Goal: Transaction & Acquisition: Purchase product/service

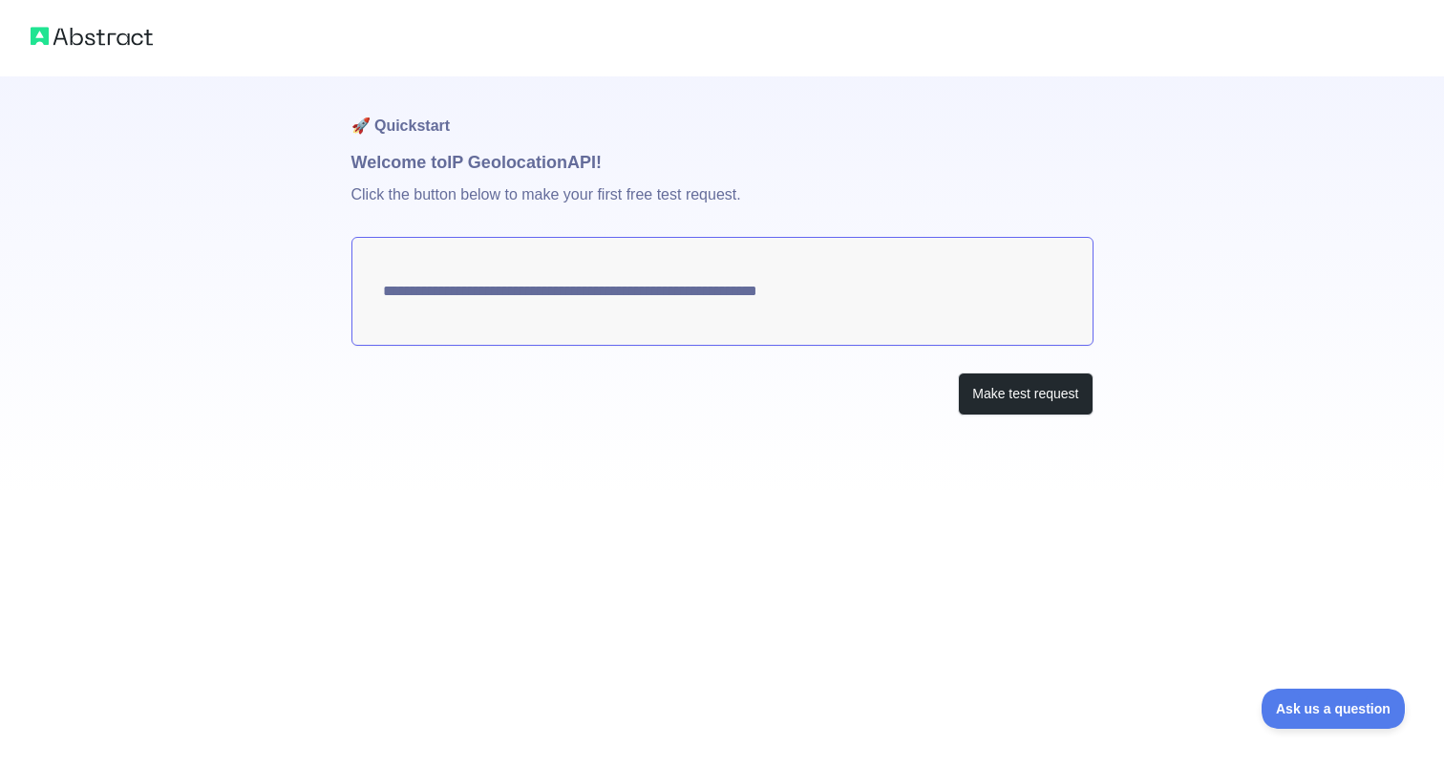
click at [713, 296] on textarea "**********" at bounding box center [722, 291] width 742 height 109
click at [1036, 402] on button "Make test request" at bounding box center [1025, 393] width 135 height 43
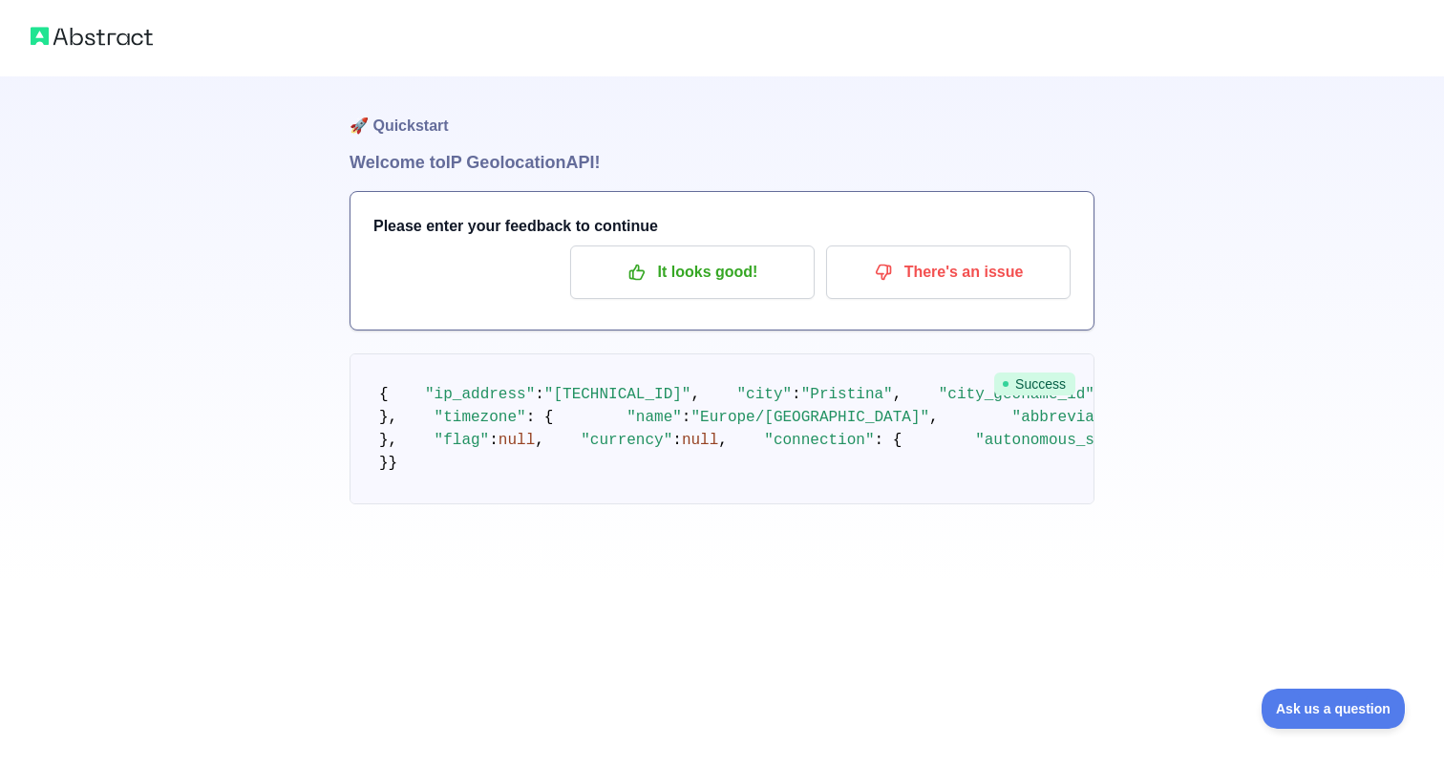
scroll to position [570, 0]
click at [690, 409] on span ""Europe/[GEOGRAPHIC_DATA]"" at bounding box center [809, 417] width 239 height 17
click at [729, 266] on p "It looks good!" at bounding box center [692, 272] width 216 height 32
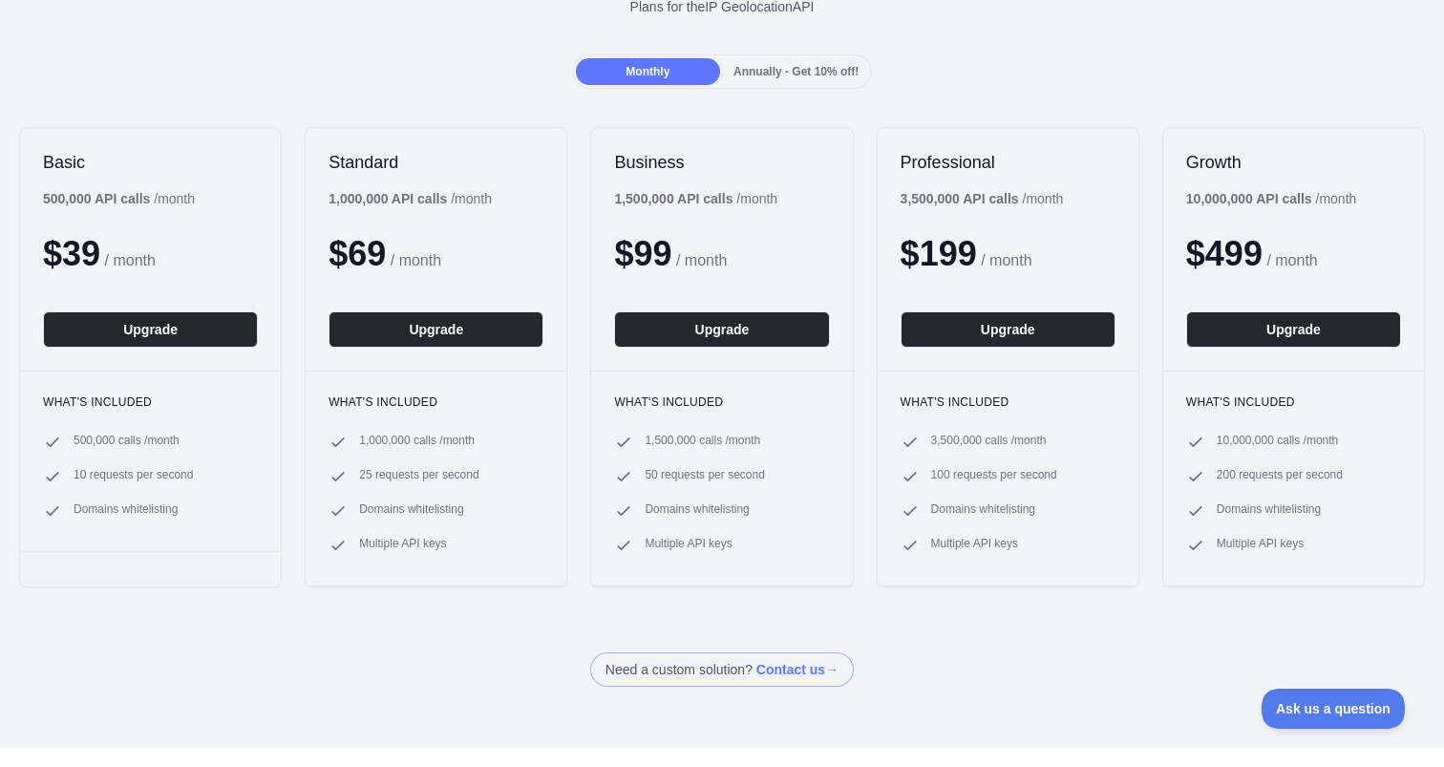
scroll to position [134, 0]
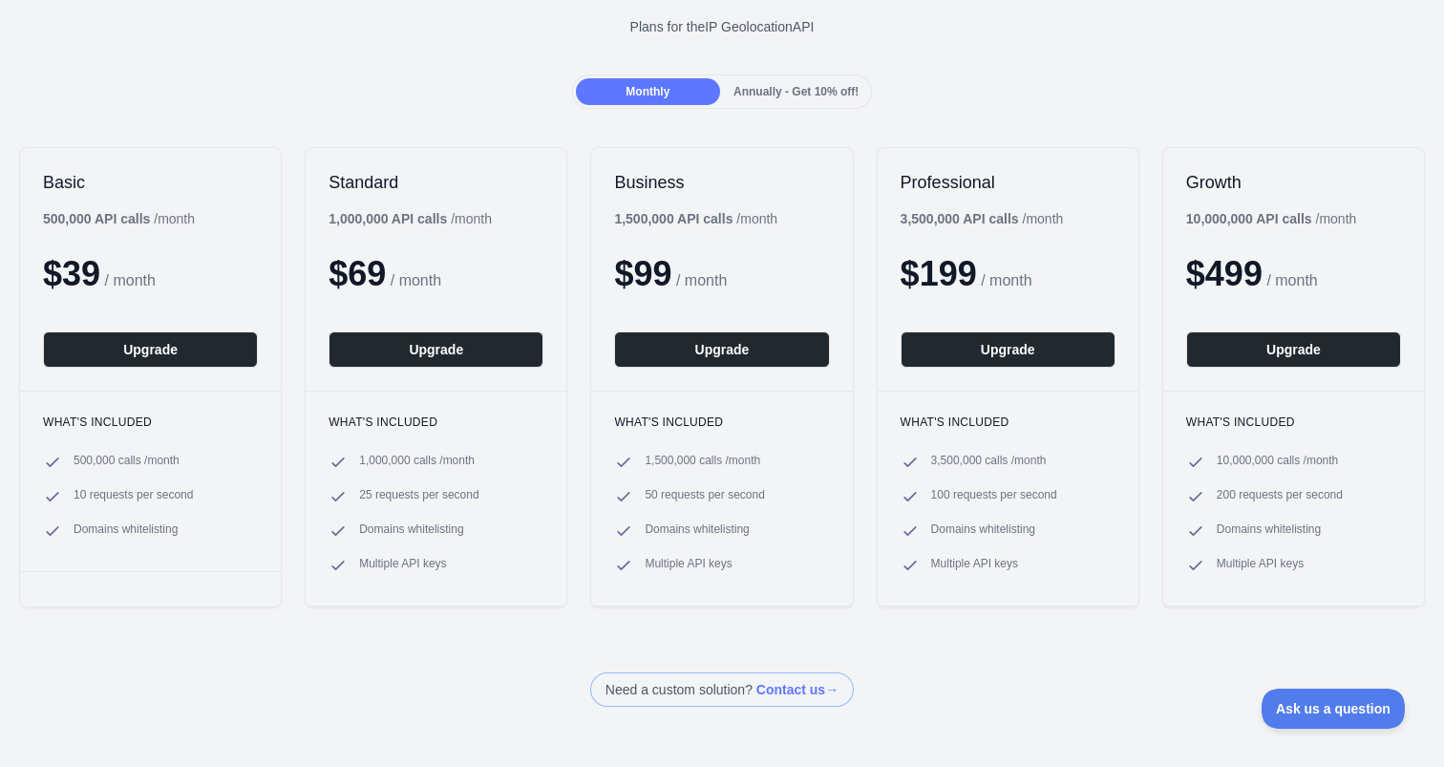
click at [792, 78] on div "Annually - Get 10% off!" at bounding box center [796, 91] width 144 height 27
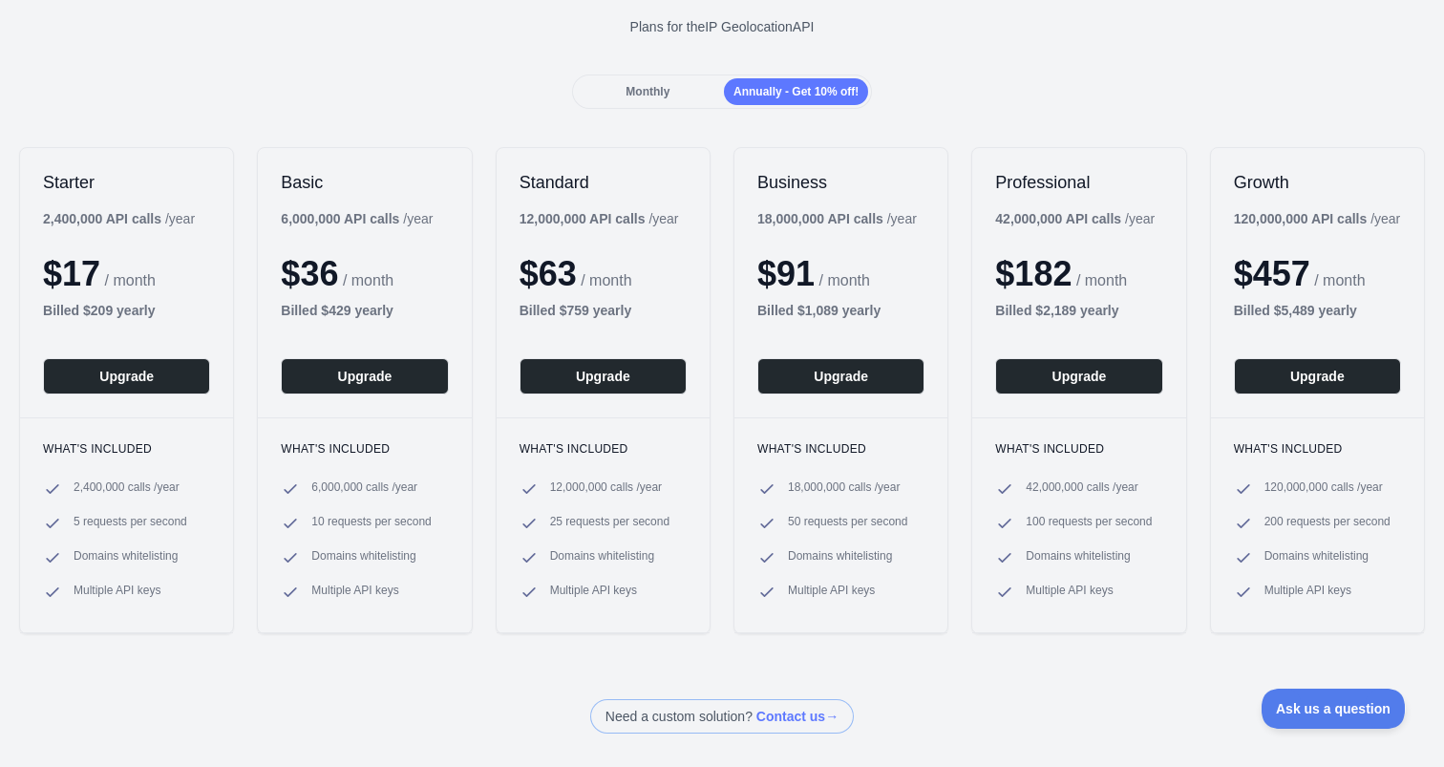
click at [662, 96] on span "Monthly" at bounding box center [647, 91] width 44 height 13
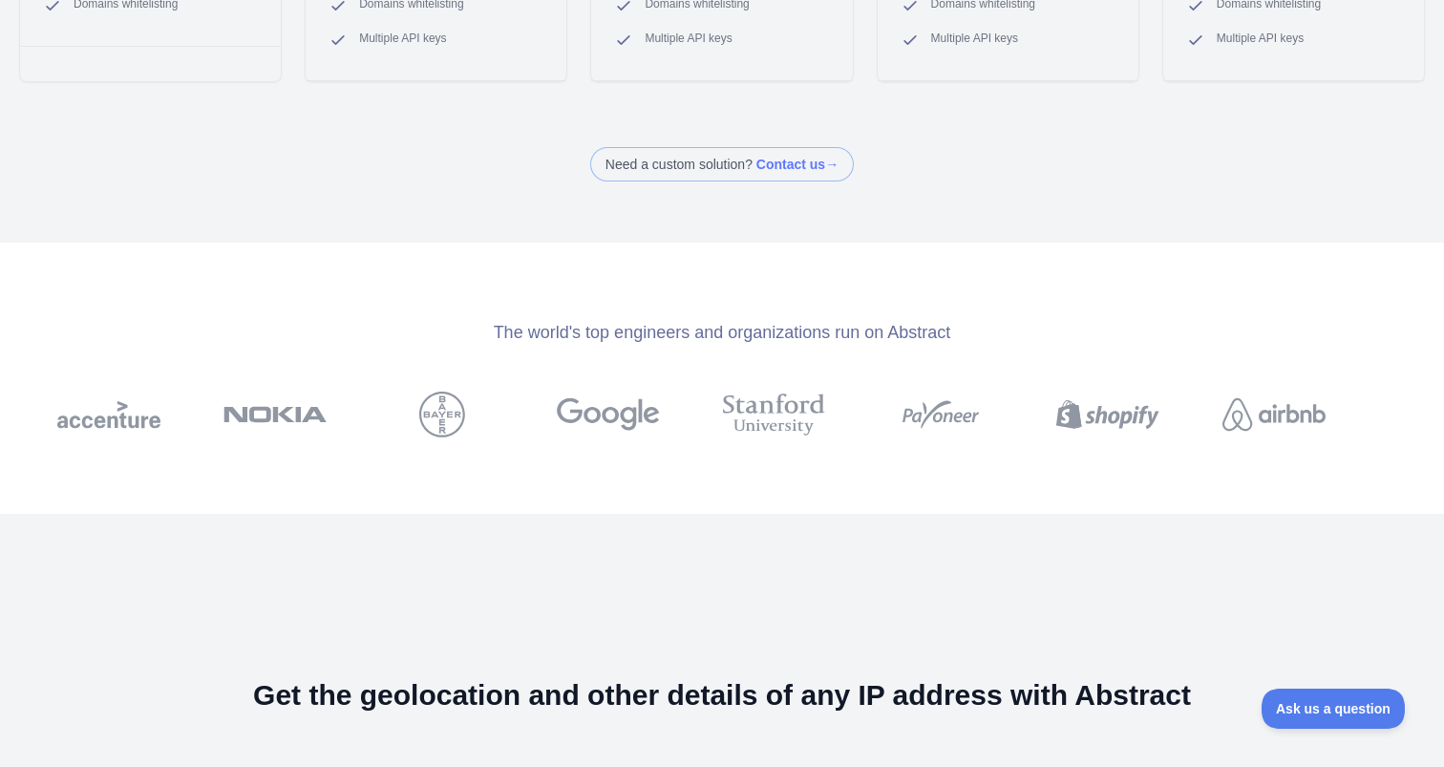
scroll to position [0, 0]
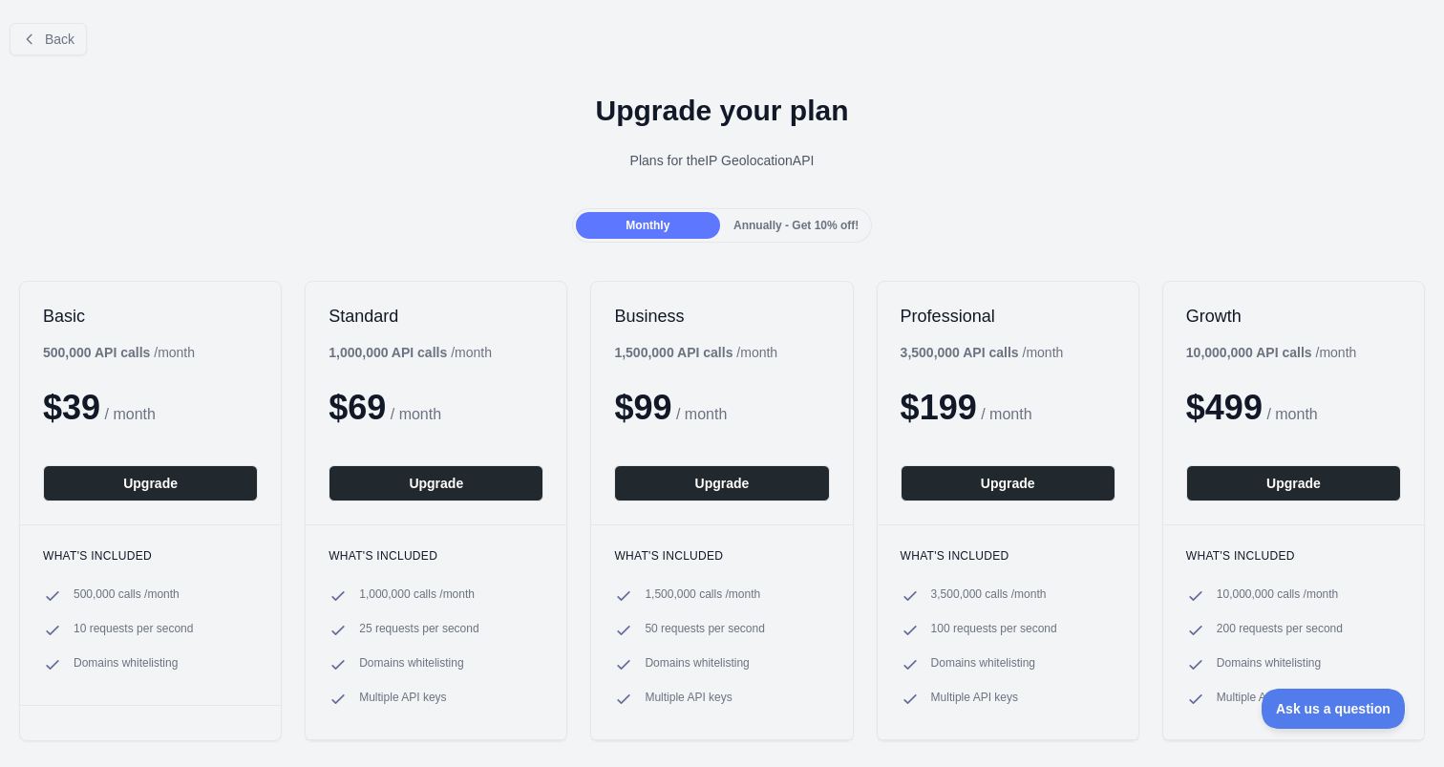
click at [795, 208] on div "Monthly Annually - Get 10% off!" at bounding box center [722, 225] width 301 height 34
click at [795, 216] on div "Annually - Get 10% off!" at bounding box center [796, 225] width 144 height 27
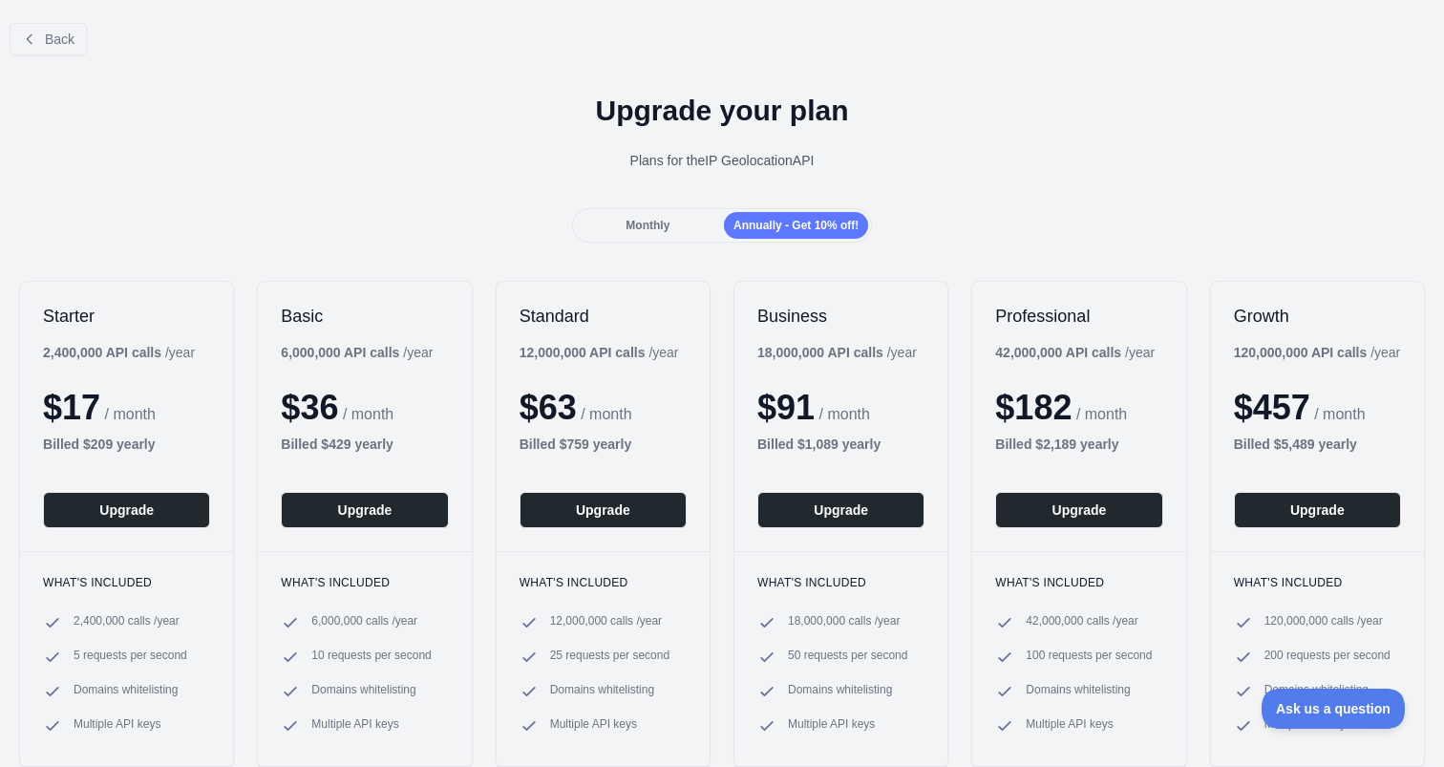
click at [1031, 178] on div "Upgrade your plan Plans for the IP Geolocation API" at bounding box center [722, 139] width 1444 height 137
click at [1033, 187] on div "Upgrade your plan Plans for the IP Geolocation API" at bounding box center [722, 139] width 1444 height 137
drag, startPoint x: 555, startPoint y: 102, endPoint x: 834, endPoint y: 167, distance: 286.3
click at [834, 167] on div "Upgrade your plan Plans for the IP Geolocation API" at bounding box center [722, 139] width 1444 height 137
click at [834, 167] on div "Plans for the IP Geolocation API" at bounding box center [721, 160] width 1413 height 19
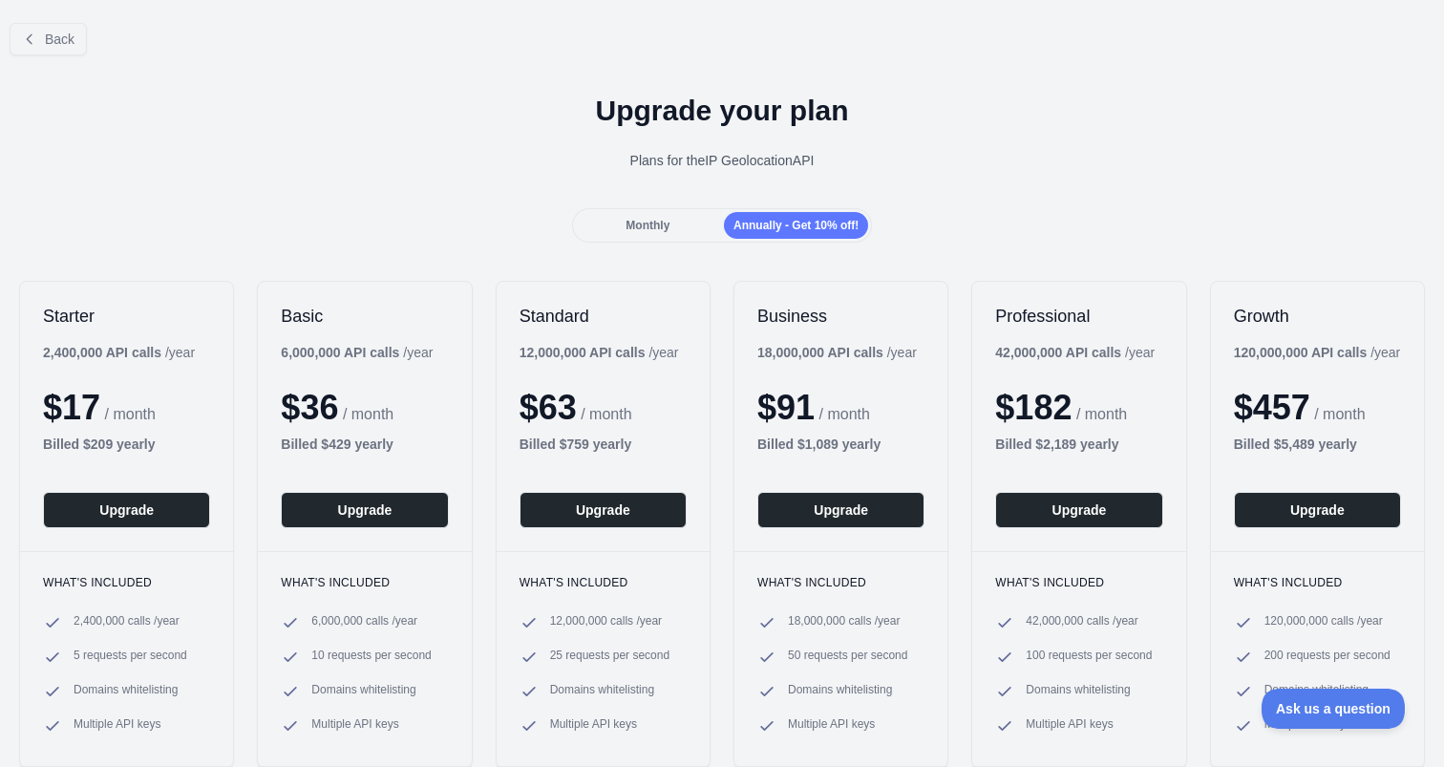
click at [147, 412] on span "/ month" at bounding box center [130, 414] width 51 height 16
click at [190, 439] on div "Billed $ 209 yearly" at bounding box center [126, 443] width 167 height 19
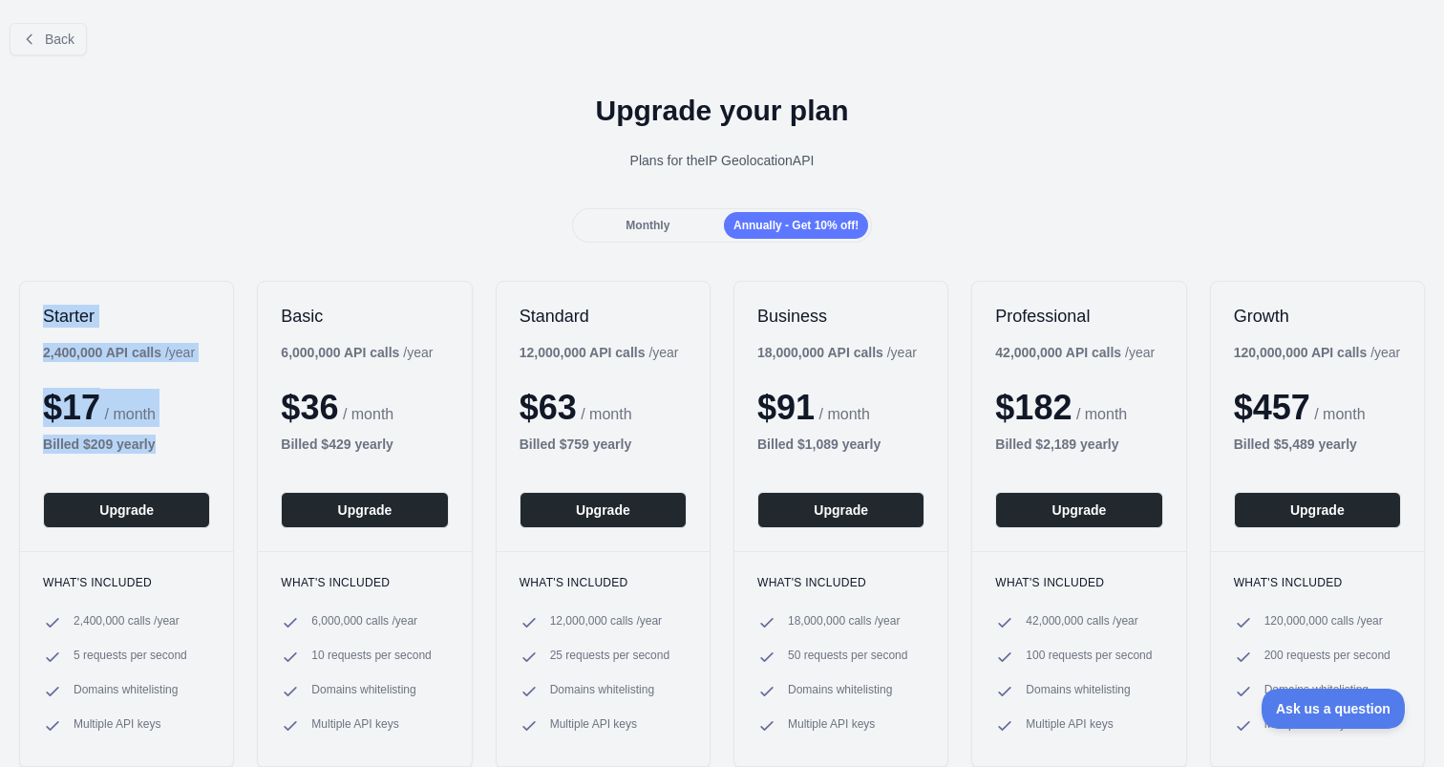
drag, startPoint x: 180, startPoint y: 449, endPoint x: 41, endPoint y: 317, distance: 191.8
click at [41, 317] on div "Starter 2,400,000 API calls / year $ 17 / month Billed $ 209 yearly Upgrade" at bounding box center [126, 416] width 213 height 269
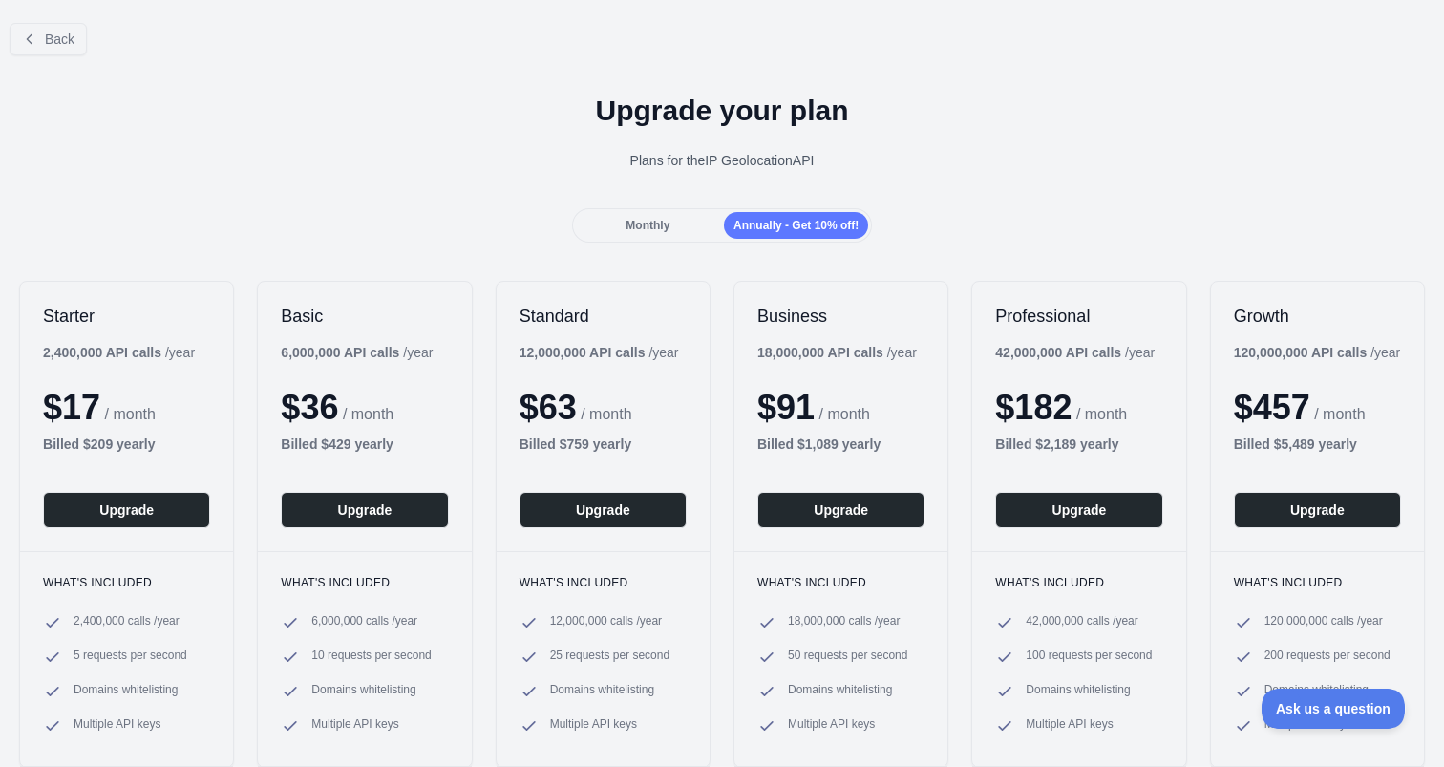
click at [679, 229] on div "Monthly" at bounding box center [648, 225] width 144 height 27
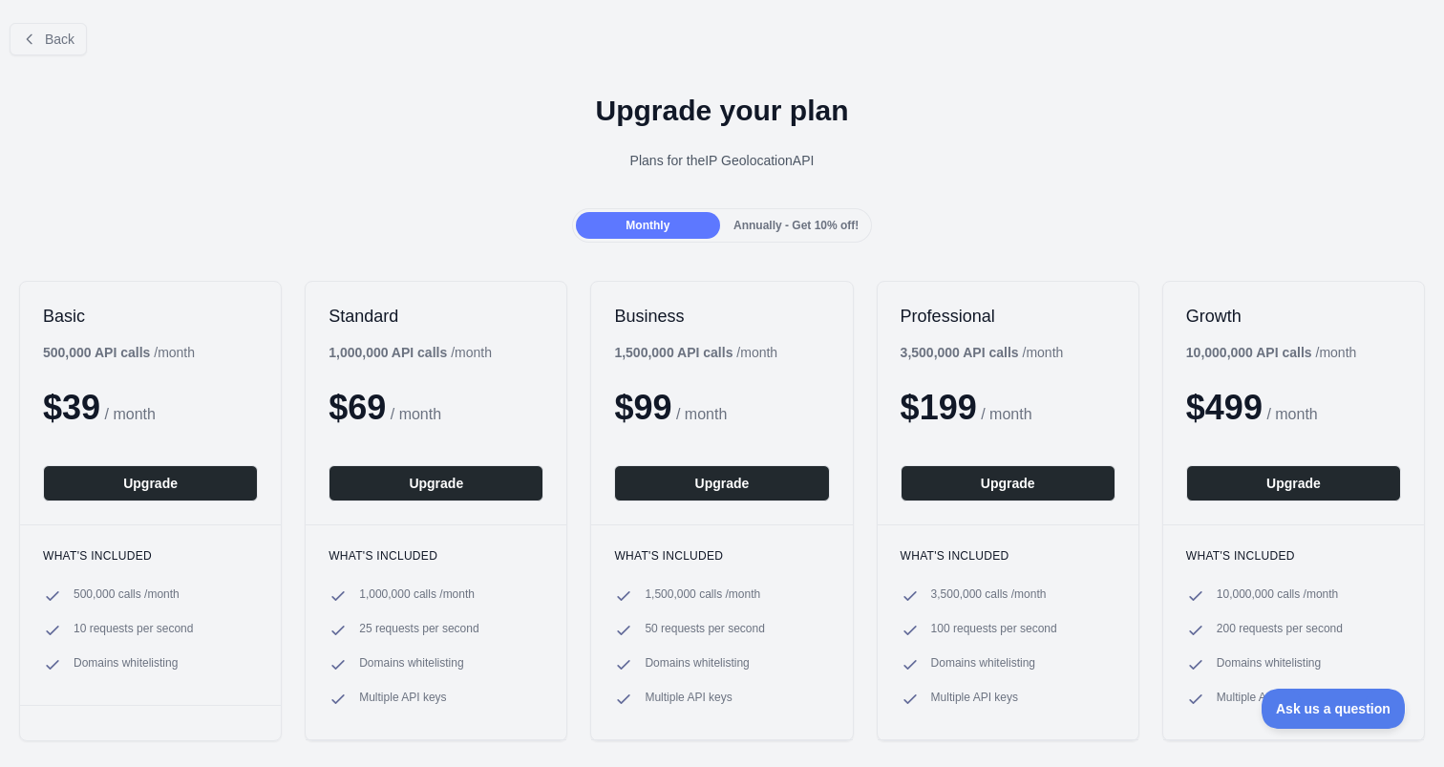
click at [779, 229] on span "Annually - Get 10% off!" at bounding box center [795, 225] width 125 height 13
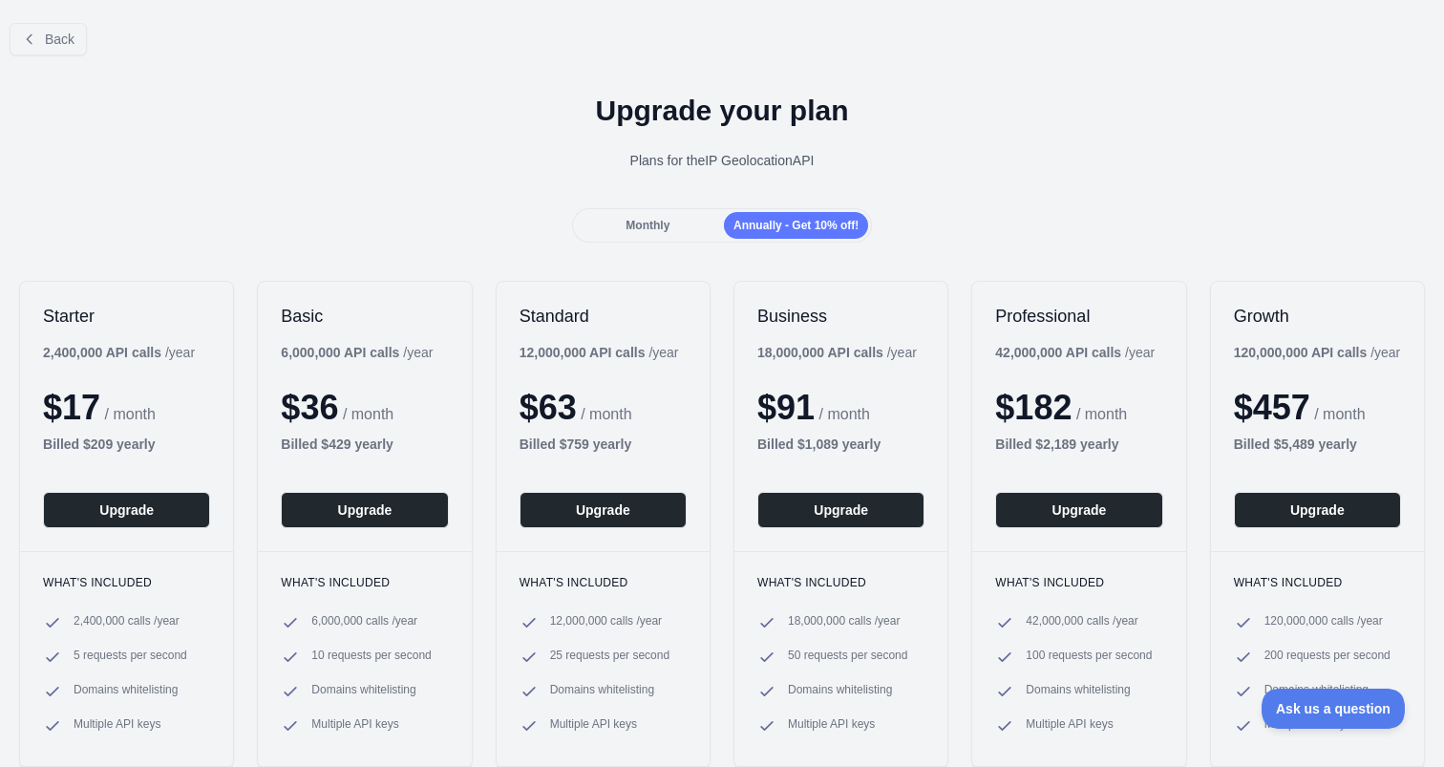
drag, startPoint x: 603, startPoint y: 107, endPoint x: 845, endPoint y: 167, distance: 248.9
click at [844, 167] on div "Upgrade your plan Plans for the IP Geolocation API" at bounding box center [722, 139] width 1444 height 137
click at [845, 167] on div "Plans for the IP Geolocation API" at bounding box center [721, 160] width 1413 height 19
click at [44, 36] on button "Back" at bounding box center [48, 39] width 77 height 32
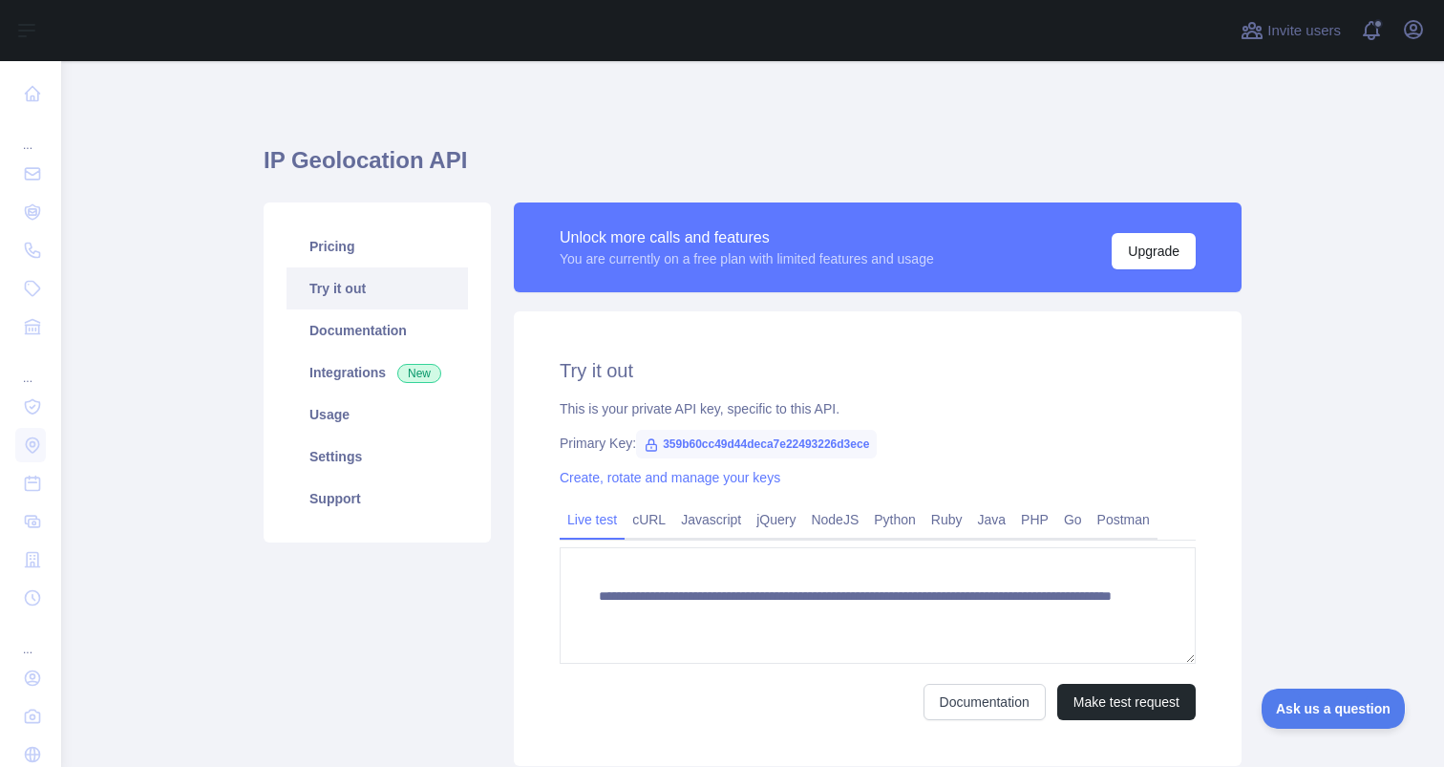
click at [220, 242] on main "**********" at bounding box center [752, 414] width 1383 height 706
click at [391, 396] on link "Usage" at bounding box center [376, 414] width 181 height 42
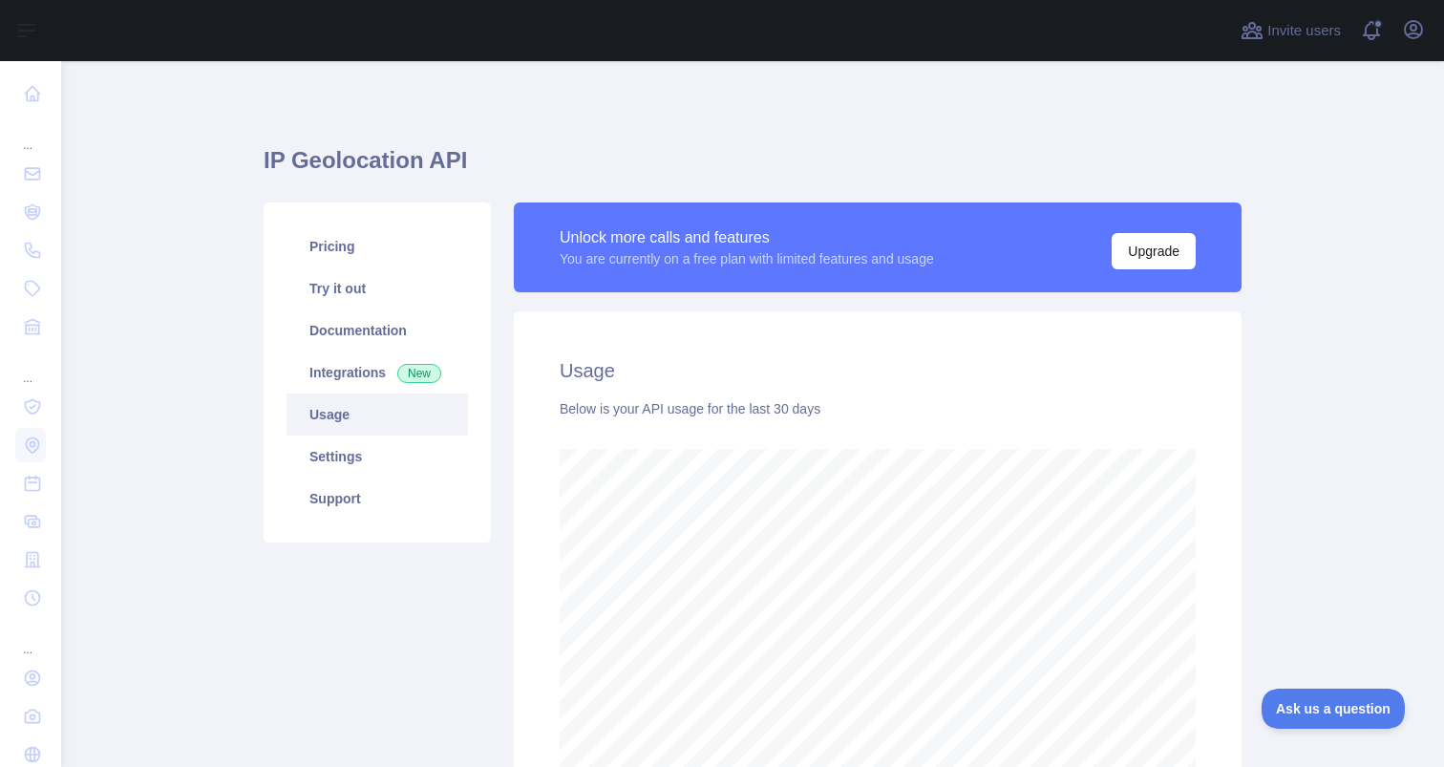
scroll to position [706, 1383]
click at [412, 364] on span "New" at bounding box center [419, 373] width 44 height 19
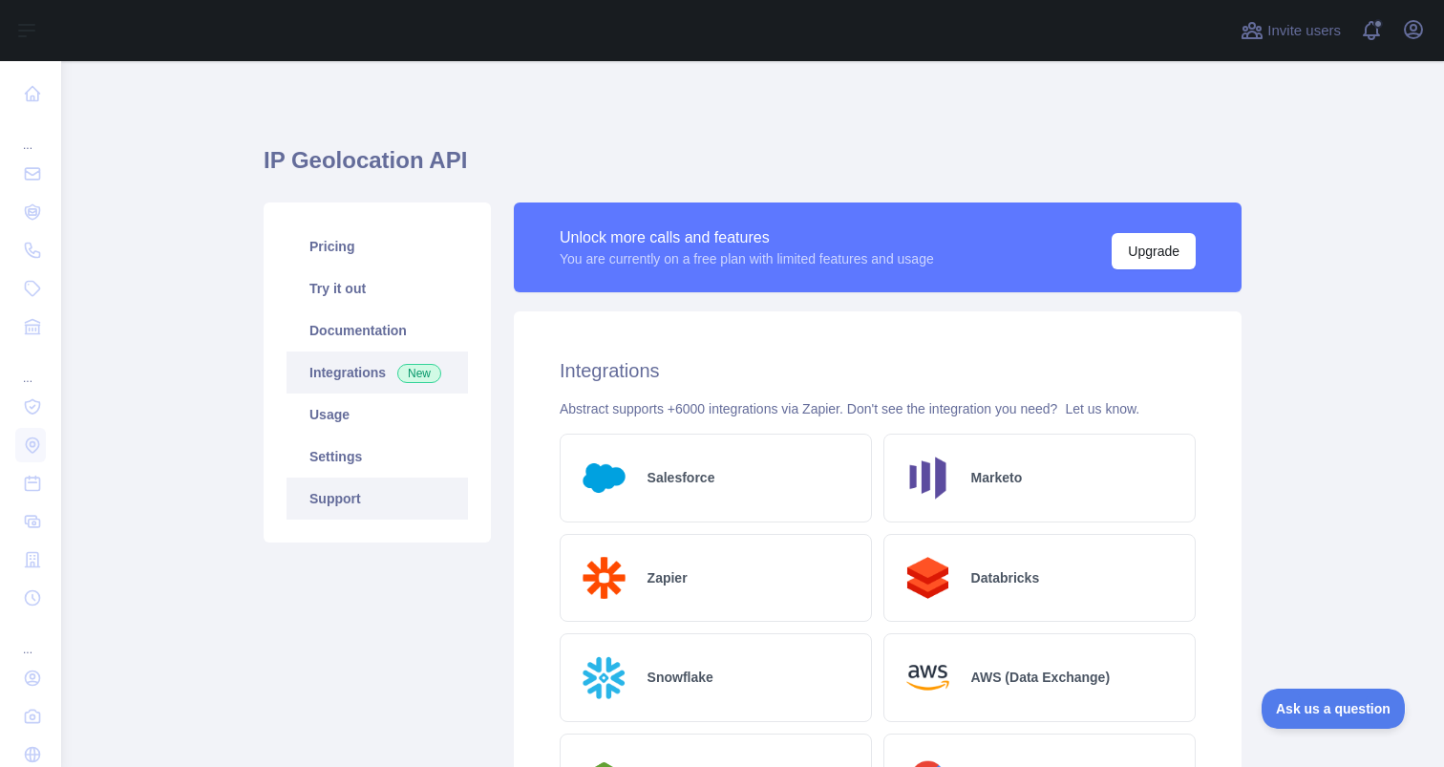
click at [407, 491] on link "Support" at bounding box center [376, 498] width 181 height 42
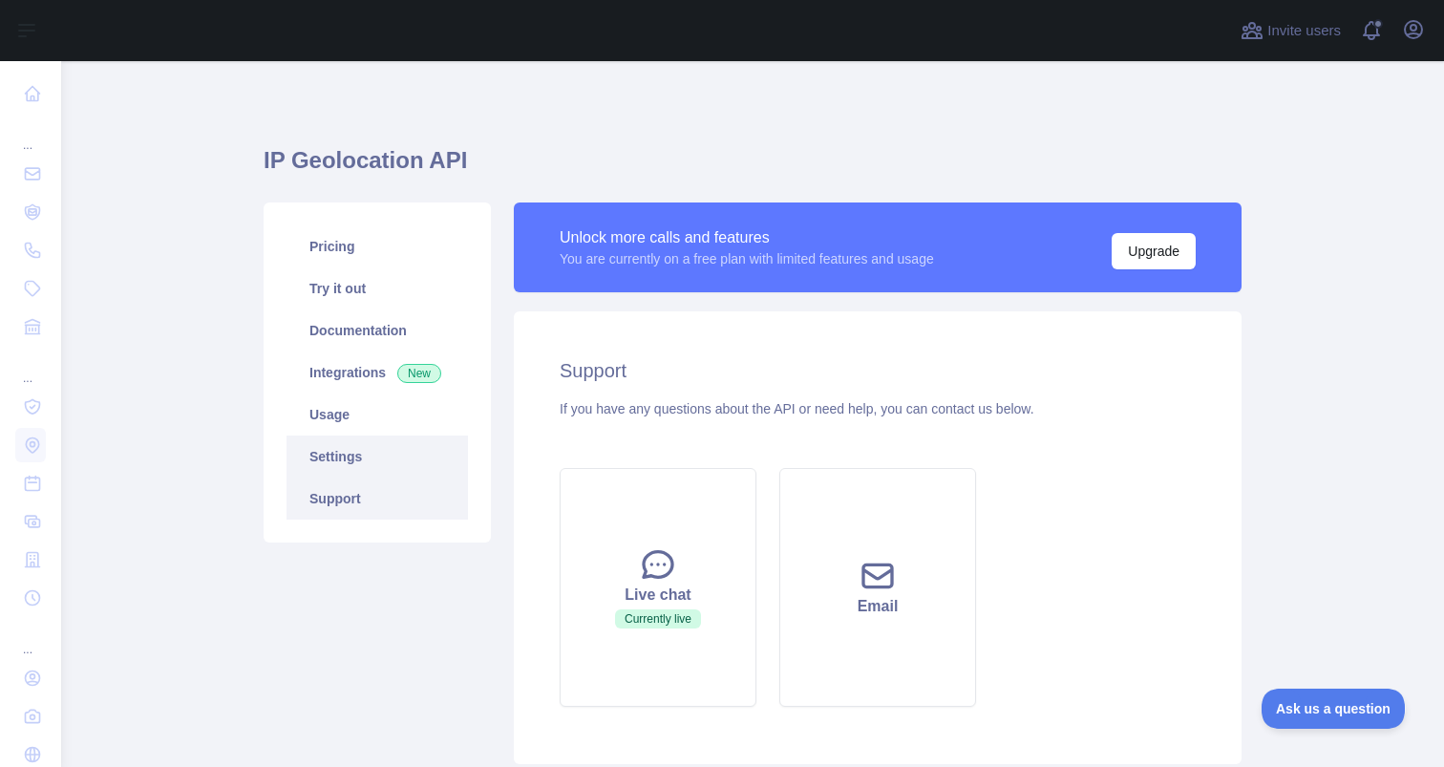
click at [412, 458] on link "Settings" at bounding box center [376, 456] width 181 height 42
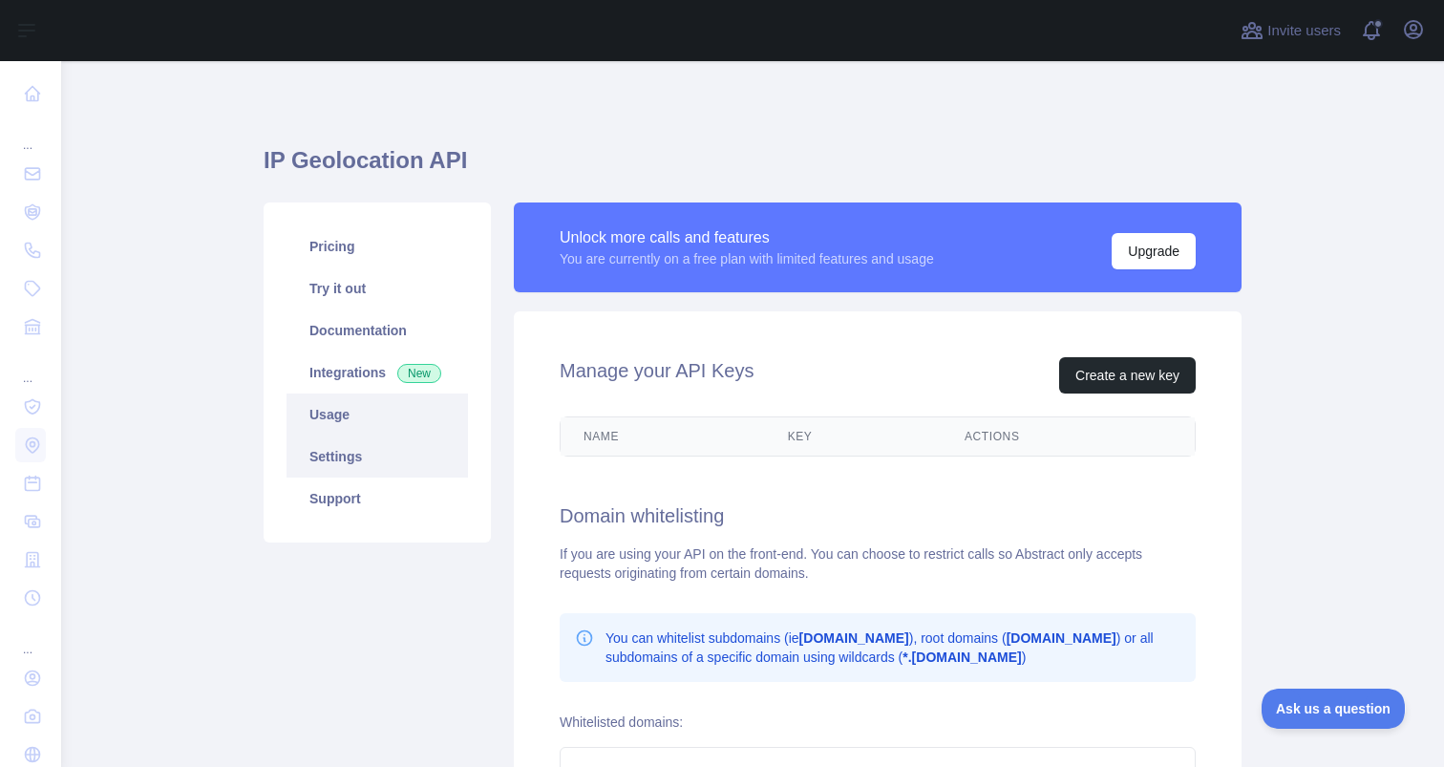
click at [414, 417] on link "Usage" at bounding box center [376, 414] width 181 height 42
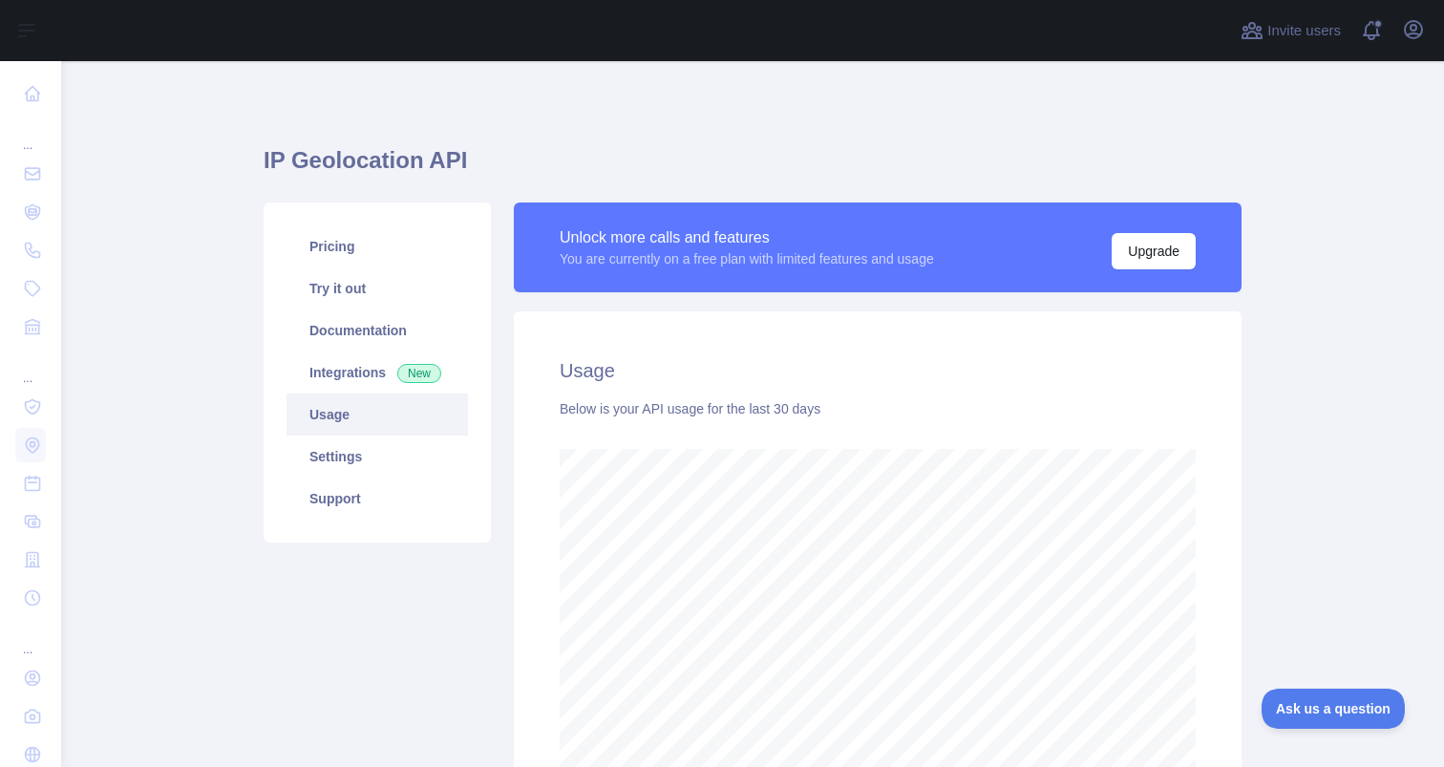
scroll to position [706, 1383]
click at [415, 377] on span "New" at bounding box center [419, 373] width 44 height 19
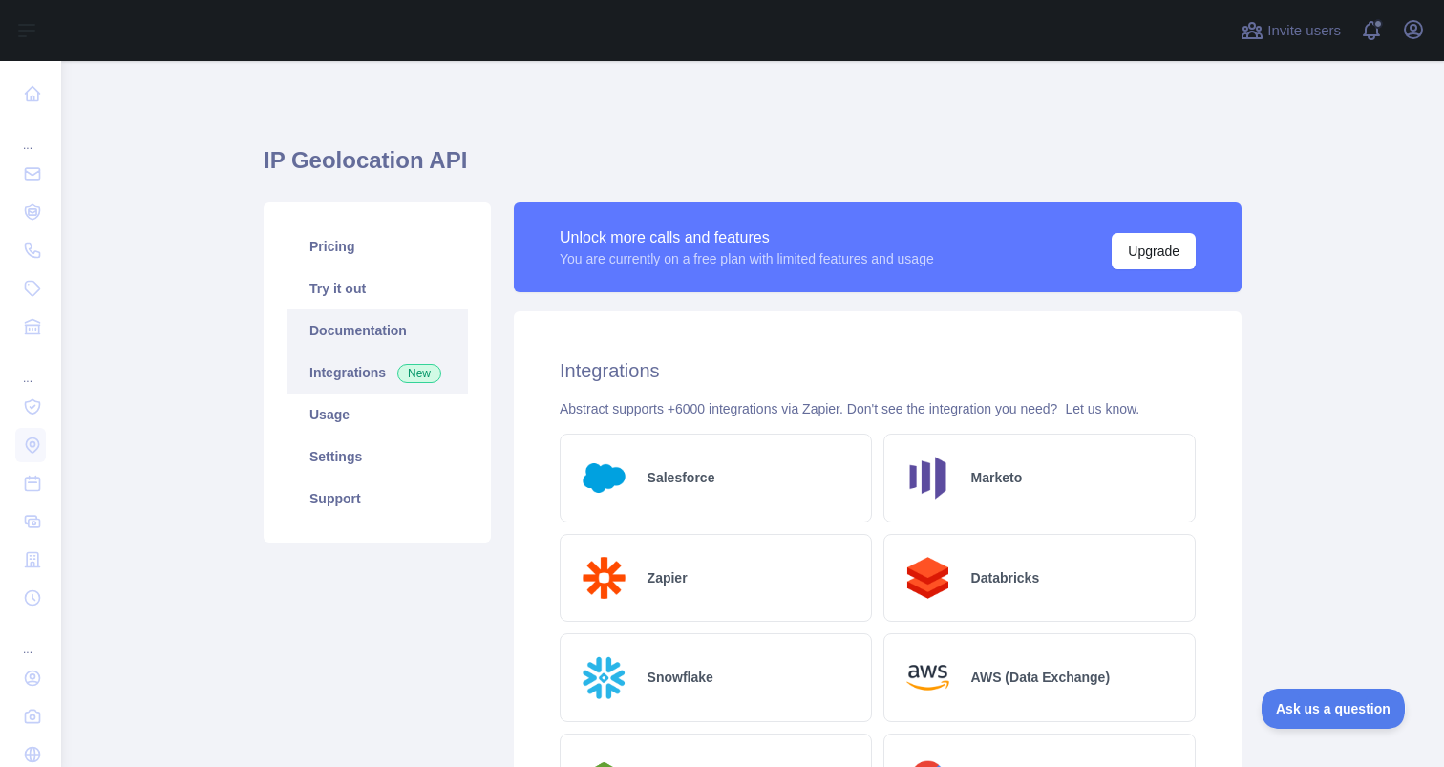
click at [426, 325] on link "Documentation" at bounding box center [376, 330] width 181 height 42
click at [157, 193] on main "IP Geolocation API Pricing Try it out Documentation Integrations New Usage Sett…" at bounding box center [752, 414] width 1383 height 706
drag, startPoint x: 264, startPoint y: 167, endPoint x: 507, endPoint y: 155, distance: 242.8
click at [507, 155] on h1 "IP Geolocation API" at bounding box center [753, 168] width 978 height 46
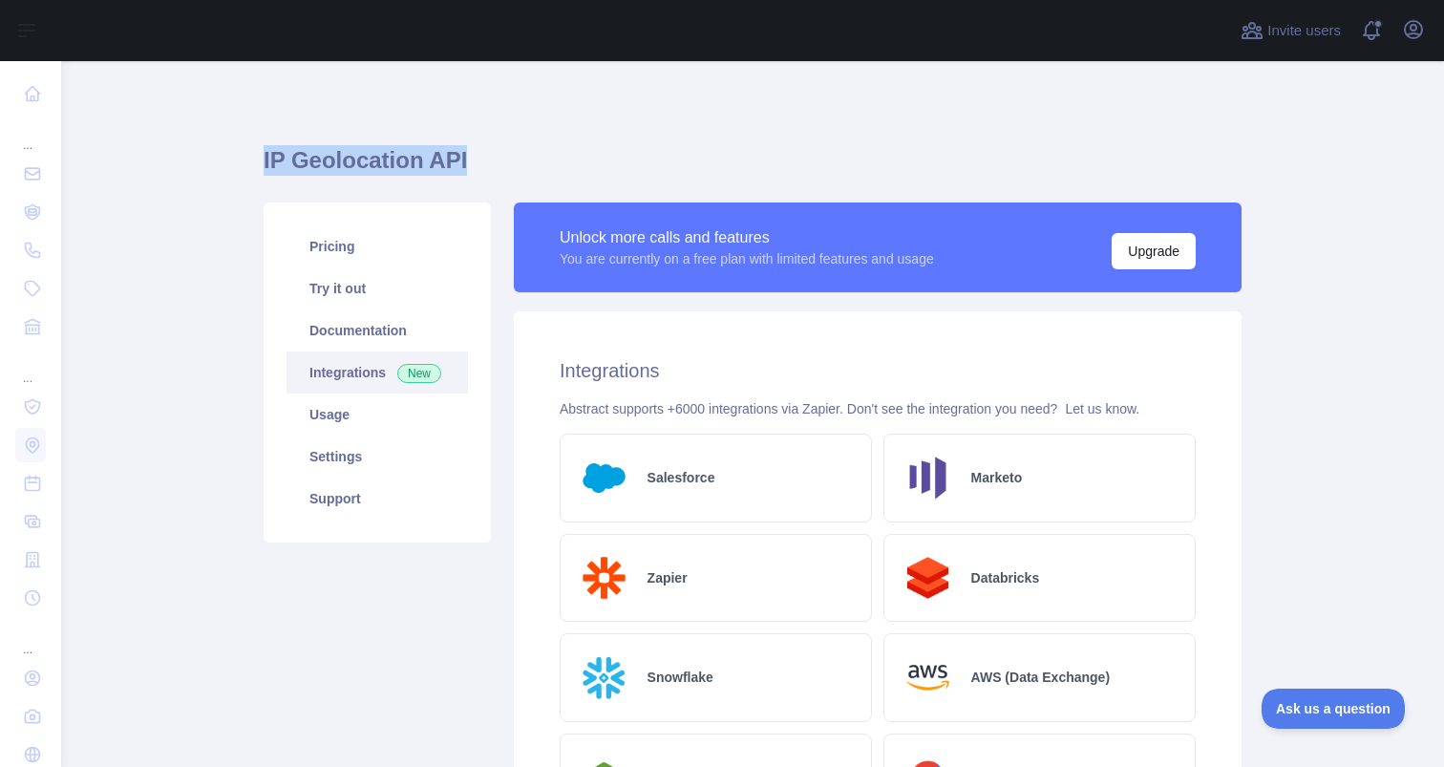
click at [507, 155] on h1 "IP Geolocation API" at bounding box center [753, 168] width 978 height 46
